Goal: Task Accomplishment & Management: Use online tool/utility

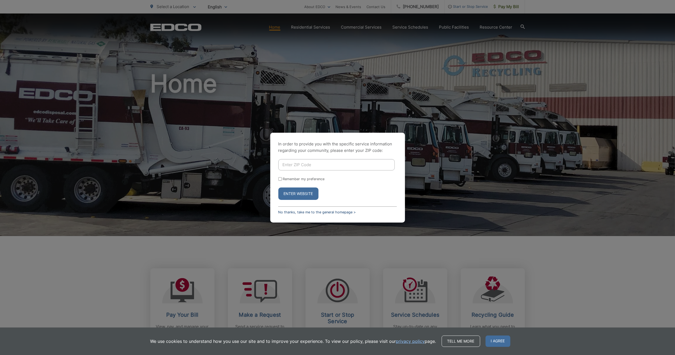
click at [282, 212] on link "No thanks, take me to the general homepage >" at bounding box center [317, 212] width 78 height 4
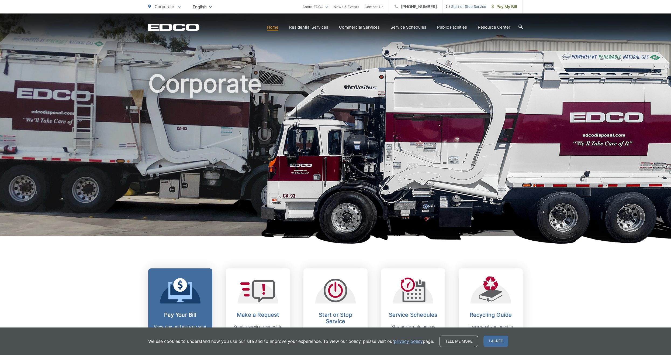
click at [187, 296] on icon at bounding box center [179, 291] width 23 height 20
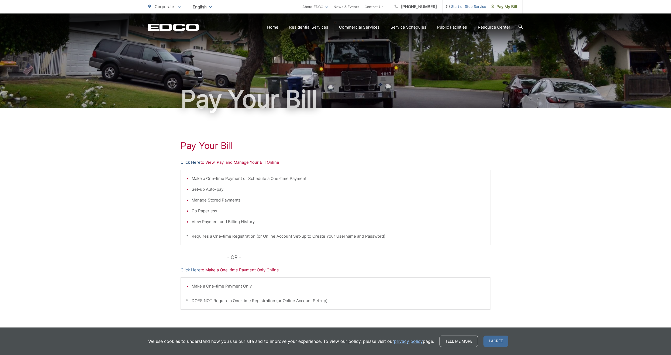
click at [191, 163] on link "Click Here" at bounding box center [191, 162] width 20 height 6
